Goal: Information Seeking & Learning: Check status

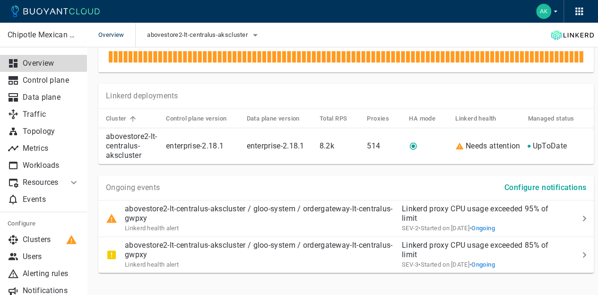
scroll to position [400, 0]
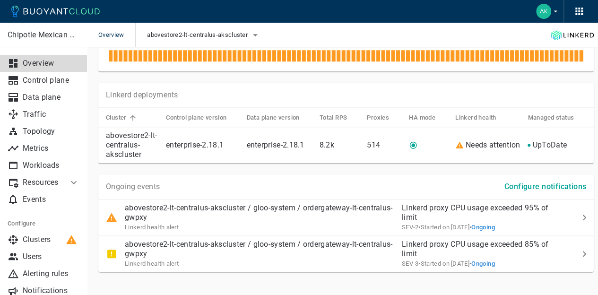
click at [562, 205] on td at bounding box center [563, 217] width 8 height 36
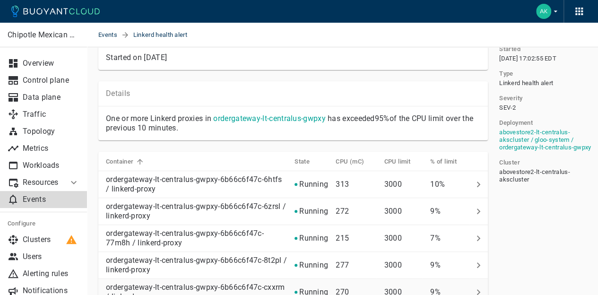
scroll to position [49, 0]
click at [446, 159] on h5 "% of limit" at bounding box center [443, 162] width 26 height 8
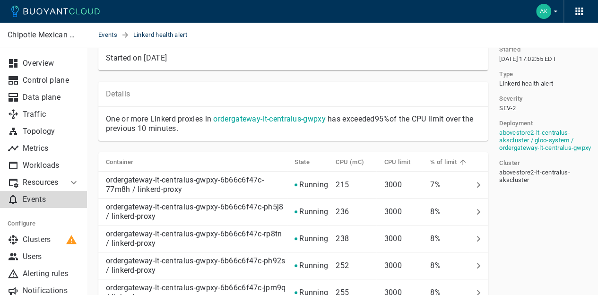
click at [446, 159] on h5 "% of limit" at bounding box center [443, 162] width 26 height 8
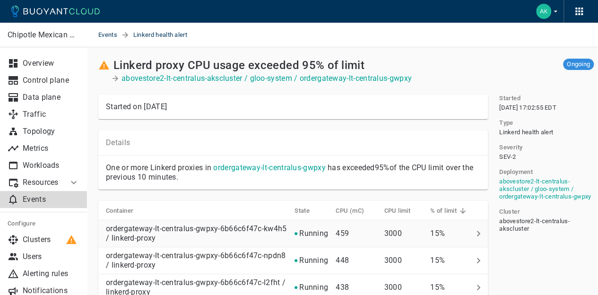
click at [448, 229] on p "15%" at bounding box center [449, 233] width 39 height 9
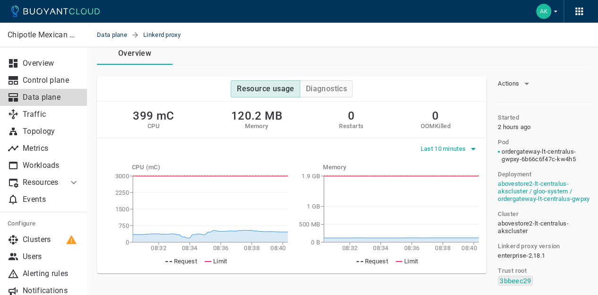
scroll to position [63, 1]
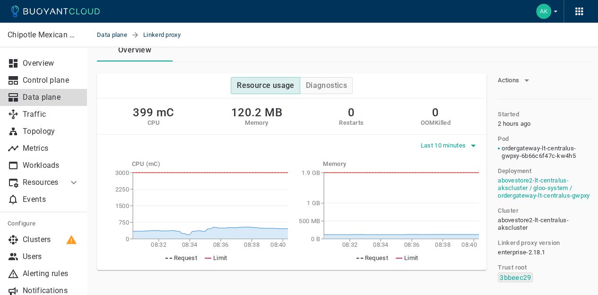
click at [442, 146] on span "Last 10 minutes" at bounding box center [443, 146] width 47 height 8
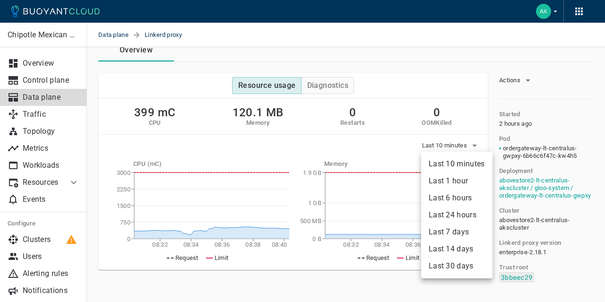
click at [455, 217] on li "Last 24 hours" at bounding box center [456, 214] width 71 height 17
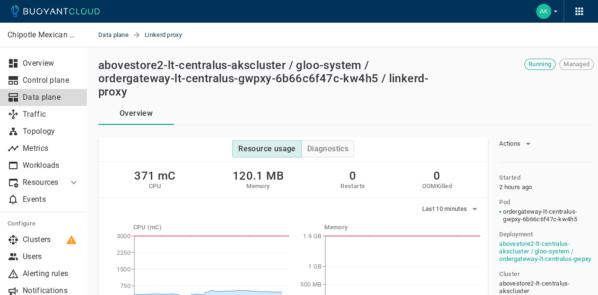
scroll to position [63, 0]
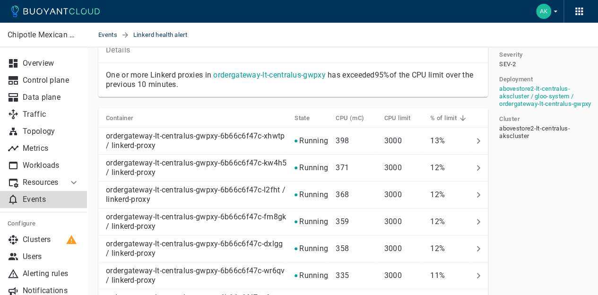
scroll to position [94, 0]
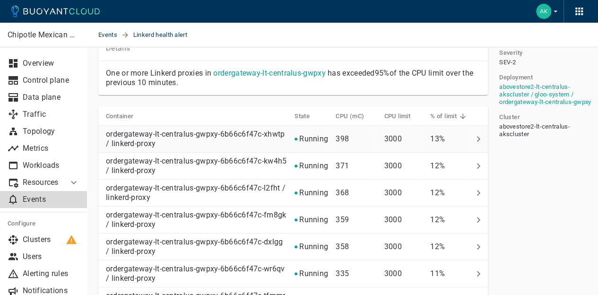
click at [479, 141] on icon at bounding box center [477, 138] width 11 height 11
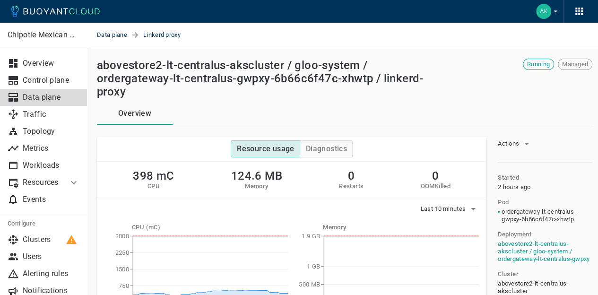
scroll to position [0, 4]
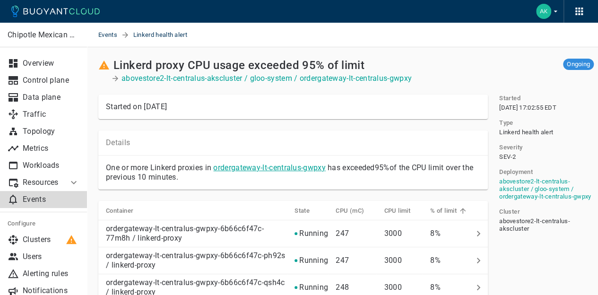
click at [299, 171] on link "ordergateway-lt-centralus-gwpxy" at bounding box center [269, 167] width 112 height 9
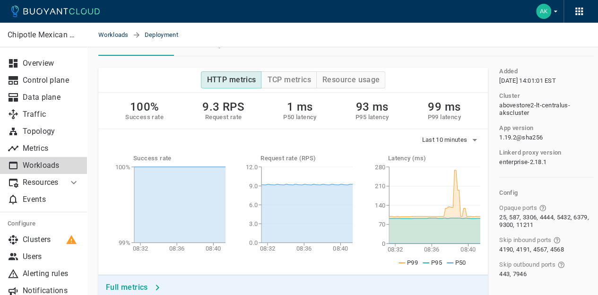
scroll to position [54, 0]
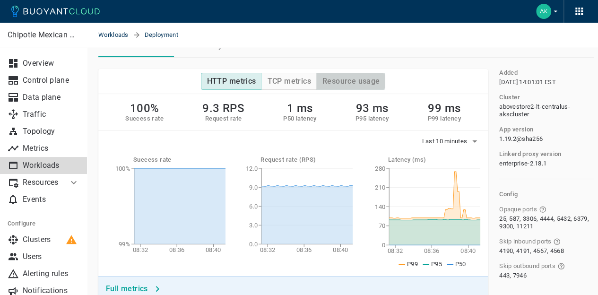
click at [338, 83] on h4 "Resource usage" at bounding box center [351, 81] width 58 height 9
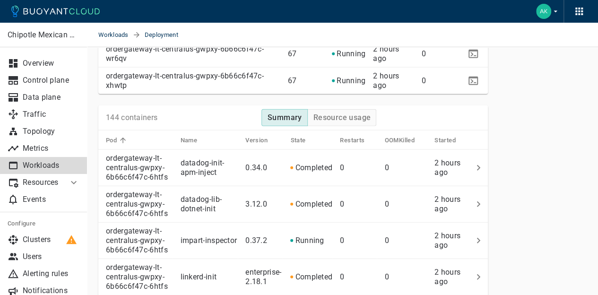
scroll to position [1175, 0]
click at [322, 120] on h4 "Resource usage" at bounding box center [342, 116] width 58 height 9
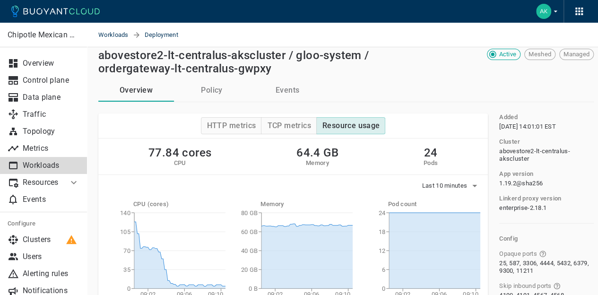
scroll to position [12, 0]
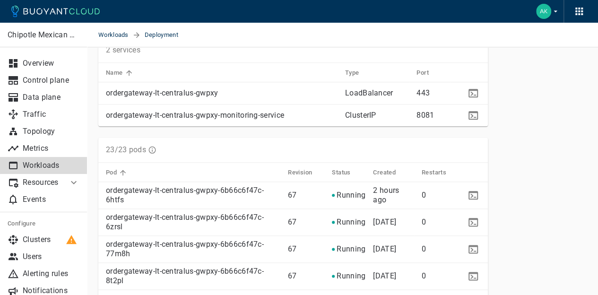
scroll to position [438, 0]
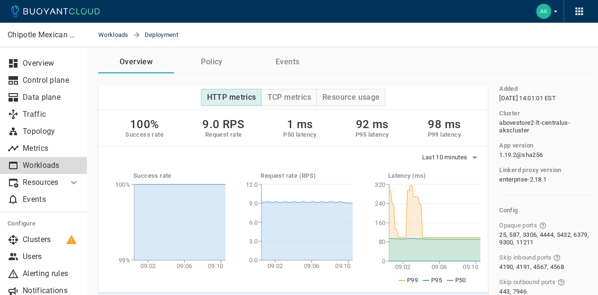
scroll to position [24, 0]
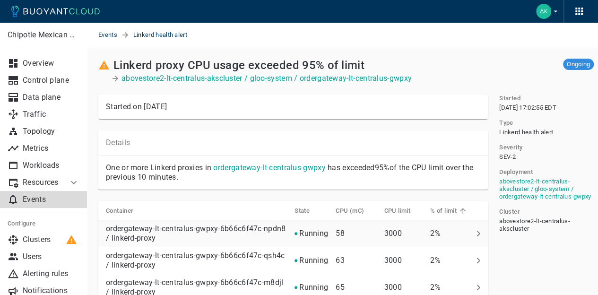
click at [287, 228] on td "Running" at bounding box center [307, 233] width 41 height 27
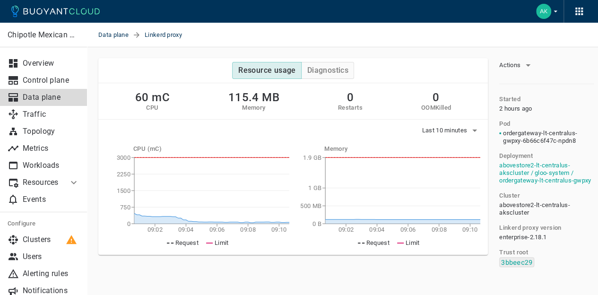
scroll to position [80, 0]
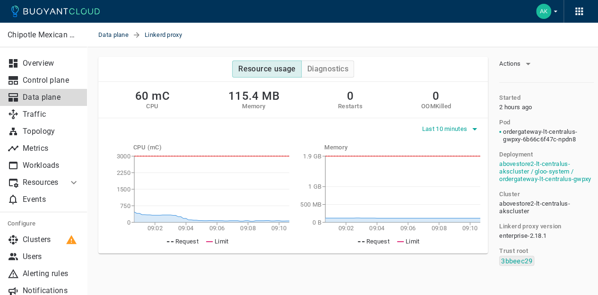
click at [452, 130] on span "Last 10 minutes" at bounding box center [445, 129] width 47 height 8
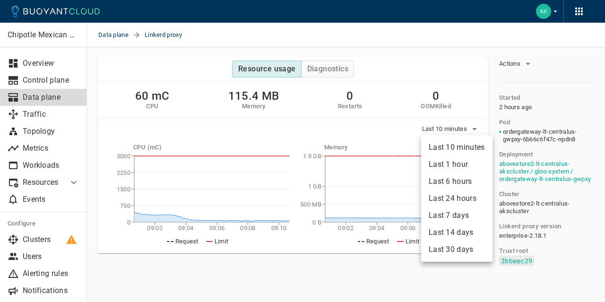
click at [452, 128] on div at bounding box center [302, 151] width 605 height 302
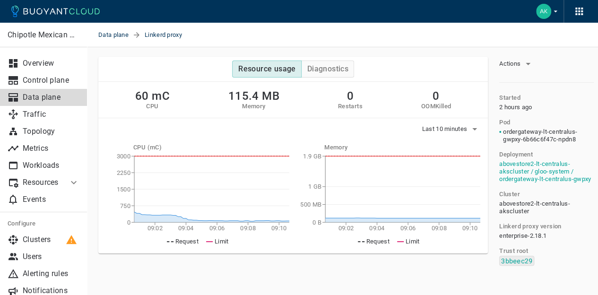
click at [452, 128] on span "Last 10 minutes" at bounding box center [445, 129] width 47 height 8
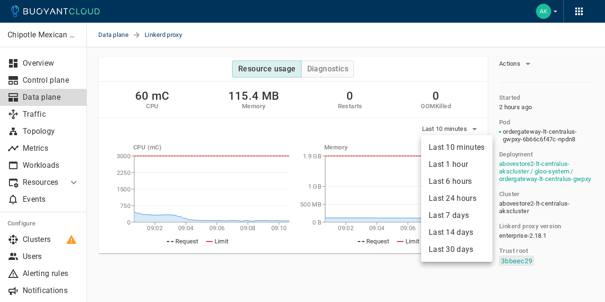
click at [459, 191] on li "Last 24 hours" at bounding box center [456, 198] width 71 height 17
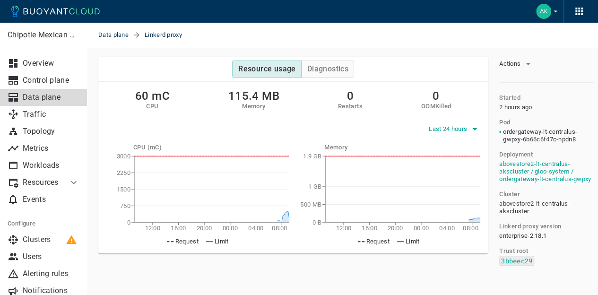
click at [456, 126] on span "Last 24 hours" at bounding box center [449, 129] width 40 height 8
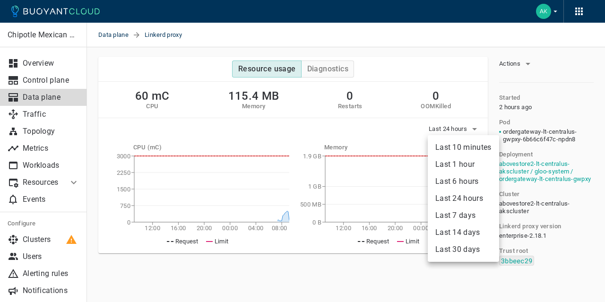
click at [452, 159] on li "Last 1 hour" at bounding box center [463, 164] width 71 height 17
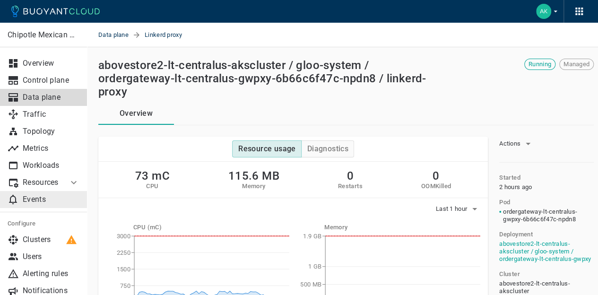
click at [30, 203] on p "Events" at bounding box center [51, 199] width 57 height 9
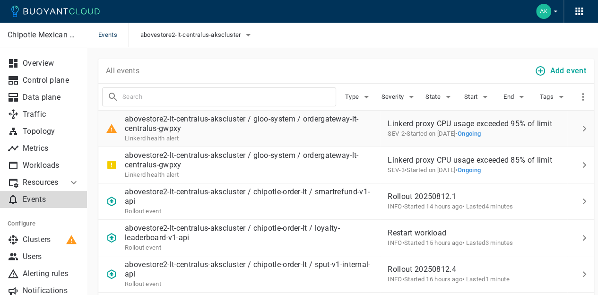
click at [354, 128] on p "abovestore2-lt-centralus-akscluster / gloo-system / ordergateway-lt-centralus-g…" at bounding box center [252, 123] width 255 height 19
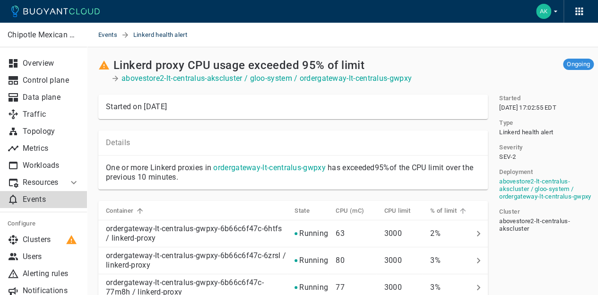
click at [450, 207] on h5 "% of limit" at bounding box center [443, 211] width 26 height 8
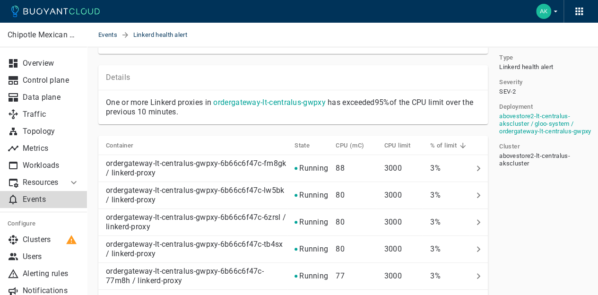
scroll to position [67, 0]
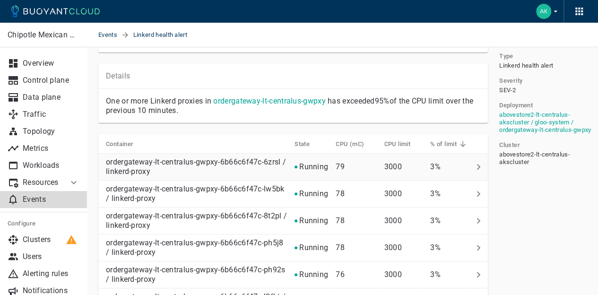
click at [412, 162] on p "3000" at bounding box center [403, 166] width 39 height 9
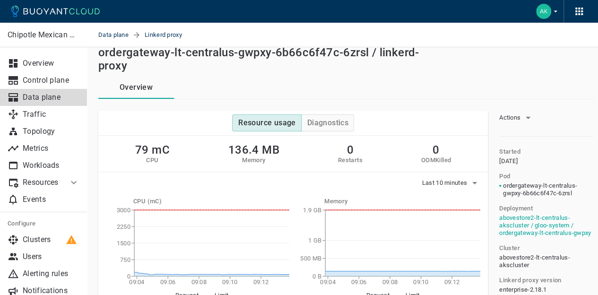
scroll to position [26, 0]
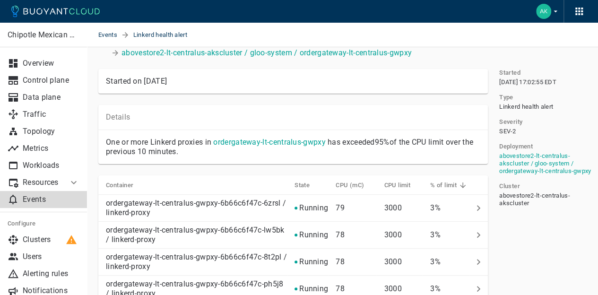
scroll to position [67, 0]
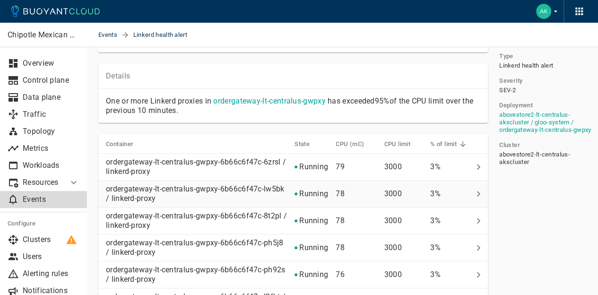
click at [361, 197] on p "78" at bounding box center [355, 193] width 41 height 9
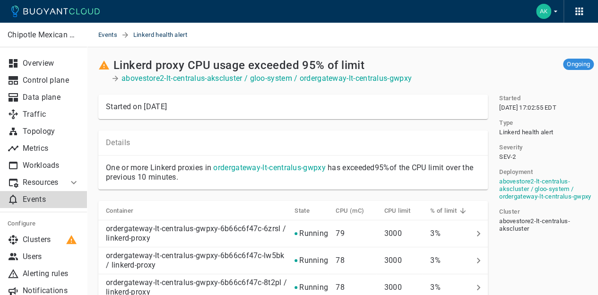
scroll to position [67, 0]
